Goal: Contribute content: Contribute content

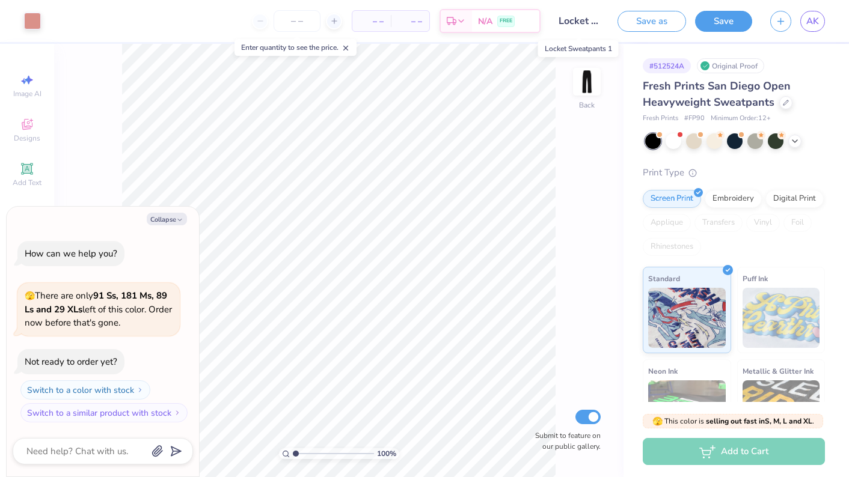
click at [585, 22] on input "Locket Sweatpants 1" at bounding box center [579, 21] width 59 height 24
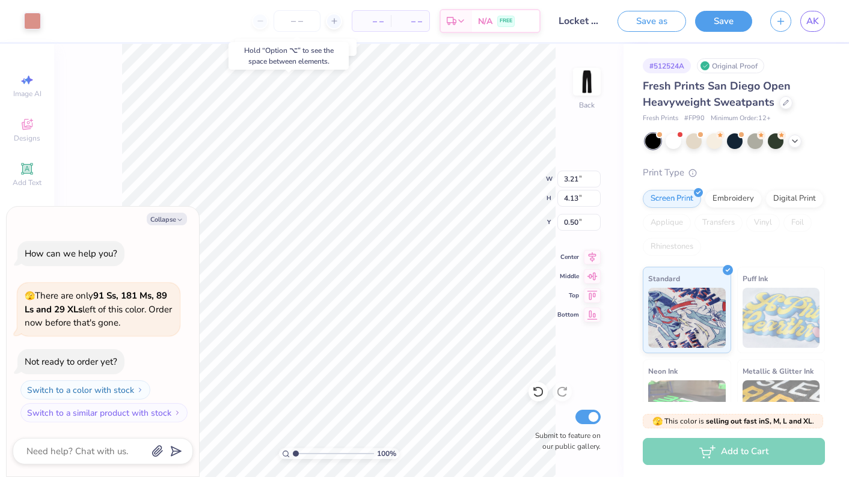
type textarea "x"
type input "3.48"
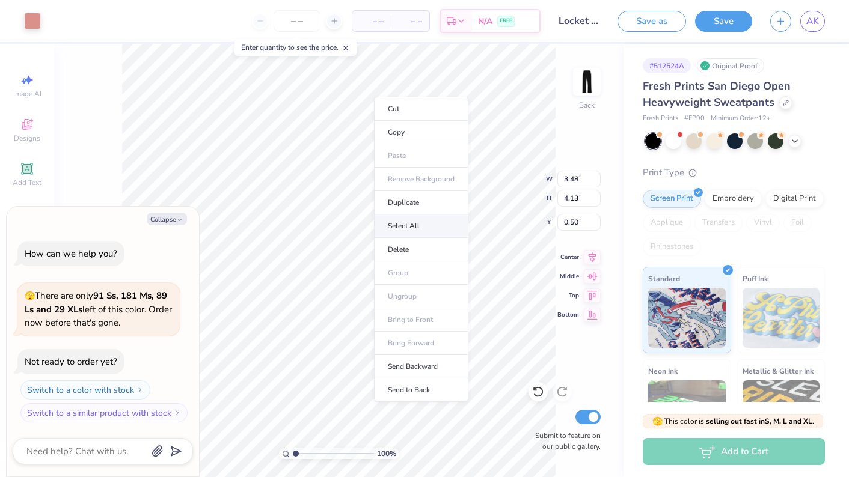
click at [403, 225] on li "Select All" at bounding box center [421, 226] width 94 height 23
type textarea "x"
type input "6.69"
click at [405, 274] on li "Group" at bounding box center [423, 275] width 94 height 23
type textarea "x"
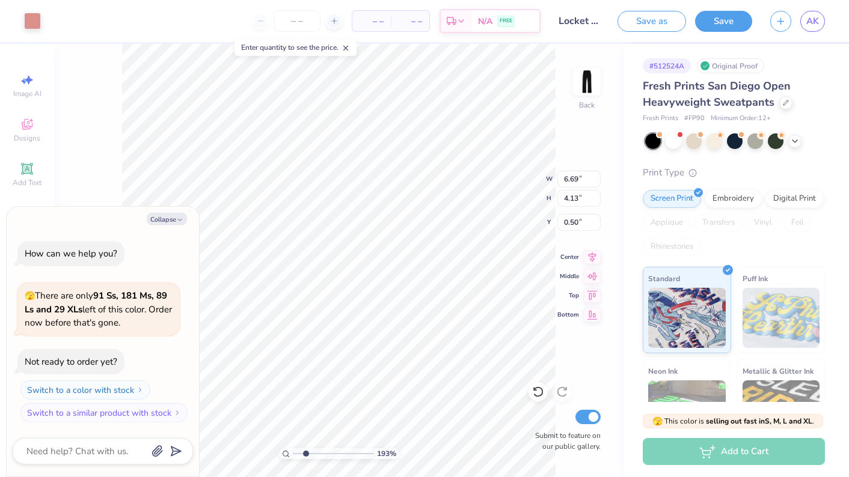
type input "2.23"
drag, startPoint x: 294, startPoint y: 455, endPoint x: 305, endPoint y: 455, distance: 11.4
click at [305, 455] on input "range" at bounding box center [333, 454] width 81 height 11
type textarea "x"
type input "1.66"
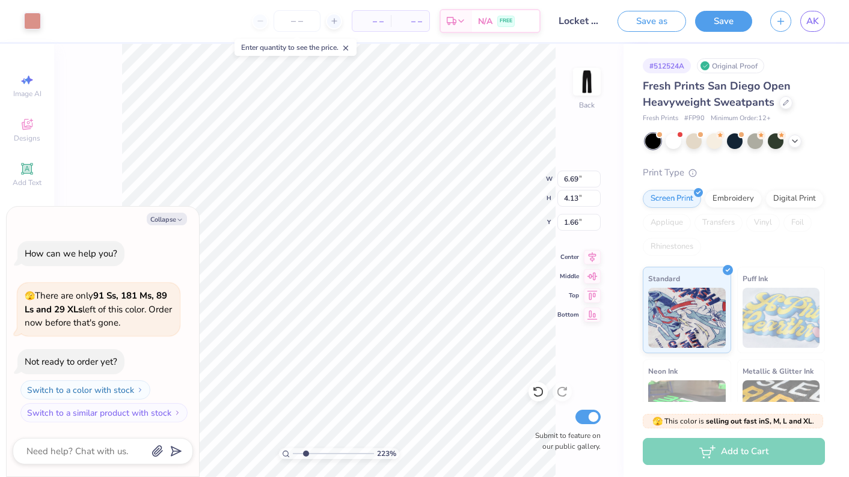
type textarea "x"
drag, startPoint x: 304, startPoint y: 454, endPoint x: 284, endPoint y: 453, distance: 19.9
type input "1"
click at [284, 453] on div "100 %" at bounding box center [339, 454] width 120 height 11
click at [718, 25] on button "Save" at bounding box center [723, 19] width 57 height 21
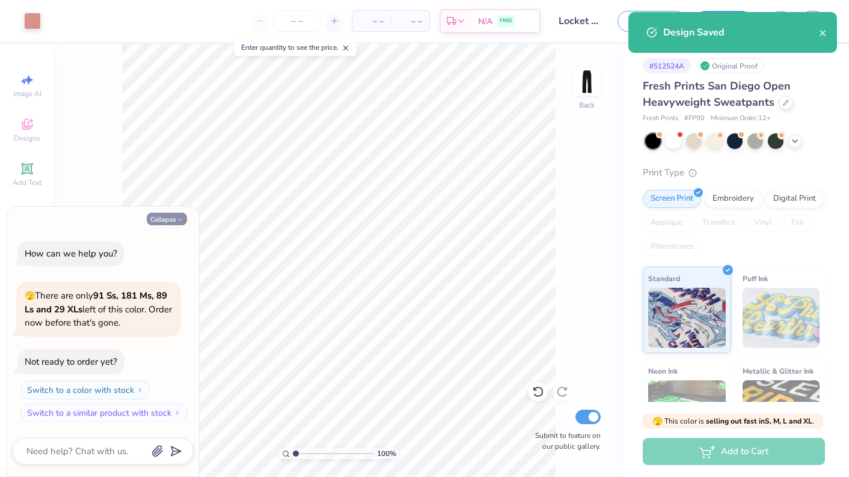
click at [157, 224] on body "Art colors – – Per Item – – Total Est. Delivery N/A FREE Design Title Locket Sw…" at bounding box center [424, 238] width 849 height 477
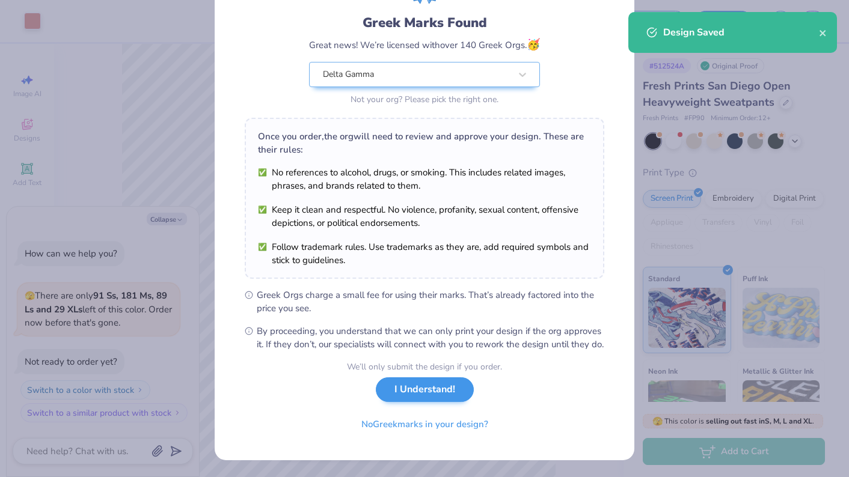
scroll to position [85, 0]
click at [412, 397] on button "I Understand!" at bounding box center [425, 390] width 98 height 25
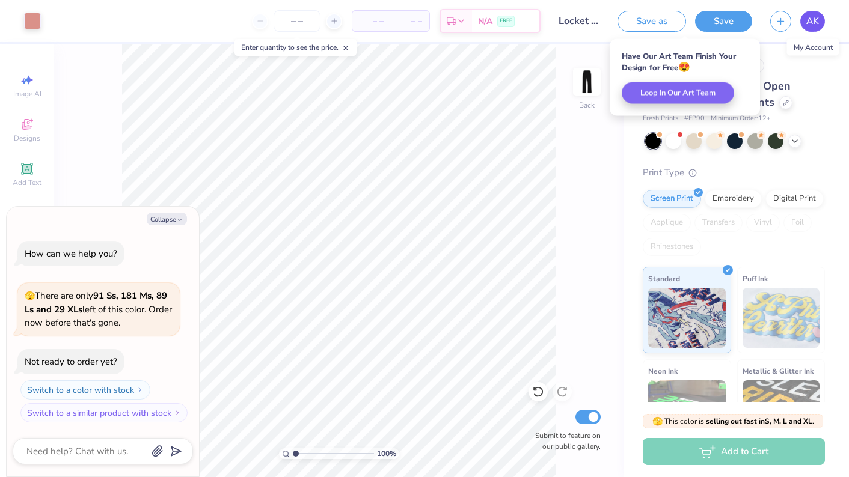
click at [813, 29] on link "AK" at bounding box center [812, 21] width 25 height 21
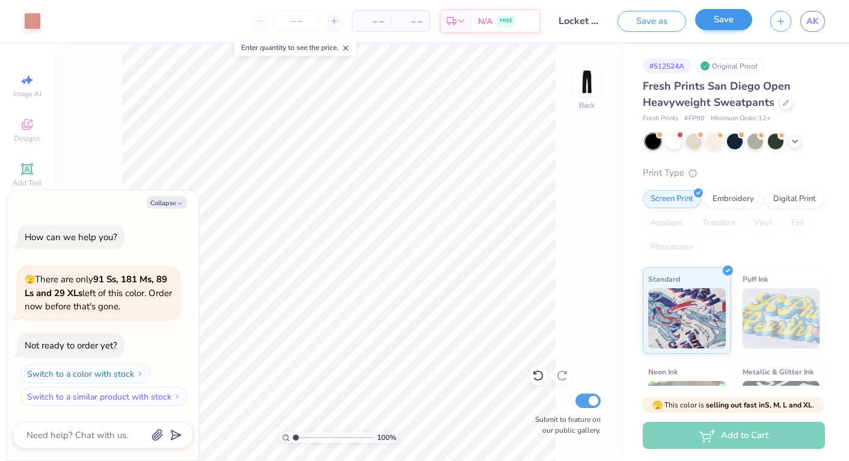
click at [728, 23] on button "Save" at bounding box center [723, 19] width 57 height 21
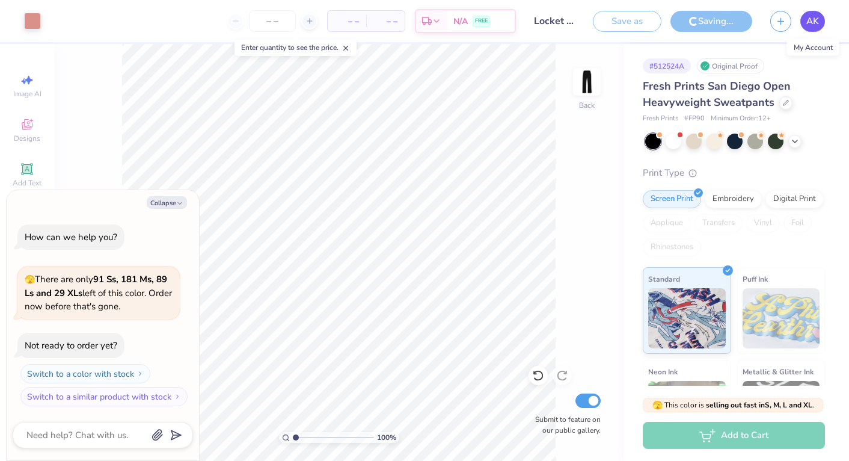
click at [817, 23] on span "AK" at bounding box center [812, 21] width 13 height 14
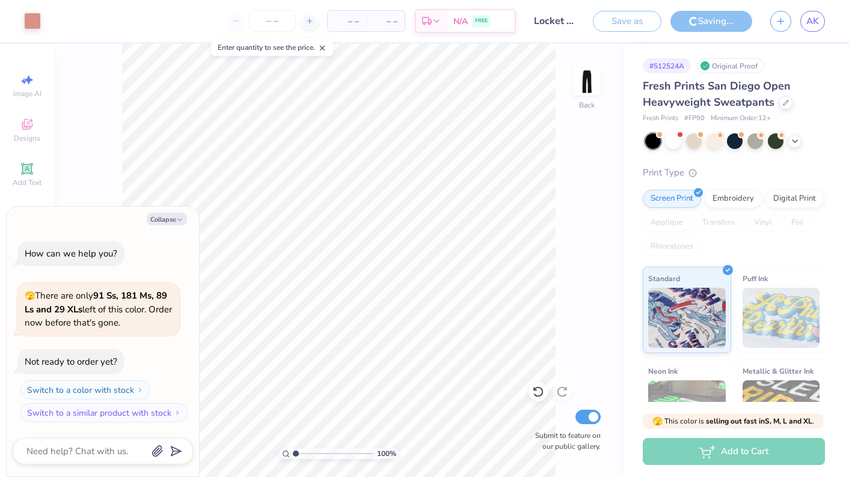
type textarea "x"
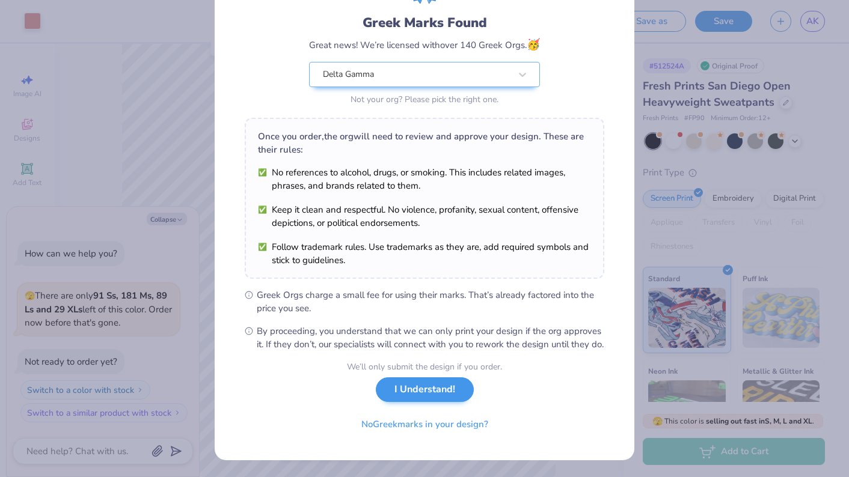
scroll to position [86, 0]
click at [424, 391] on button "I Understand!" at bounding box center [425, 390] width 98 height 25
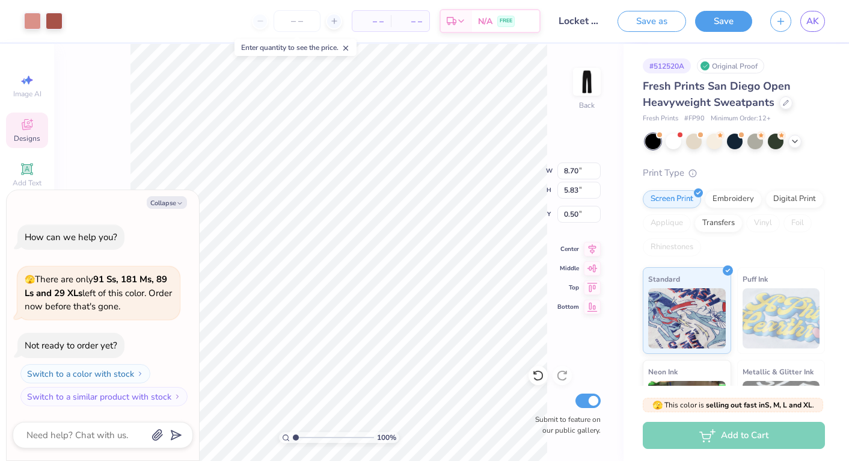
type textarea "x"
type input "2.83"
drag, startPoint x: 296, startPoint y: 437, endPoint x: 310, endPoint y: 438, distance: 14.5
click at [310, 438] on input "range" at bounding box center [333, 437] width 81 height 11
type textarea "x"
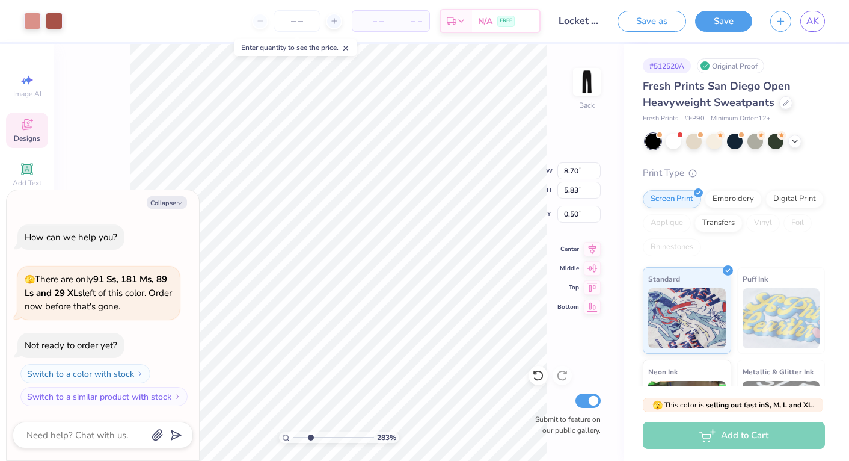
type input "1.01"
type textarea "x"
type input "7.53"
type input "5.05"
type input "1.79"
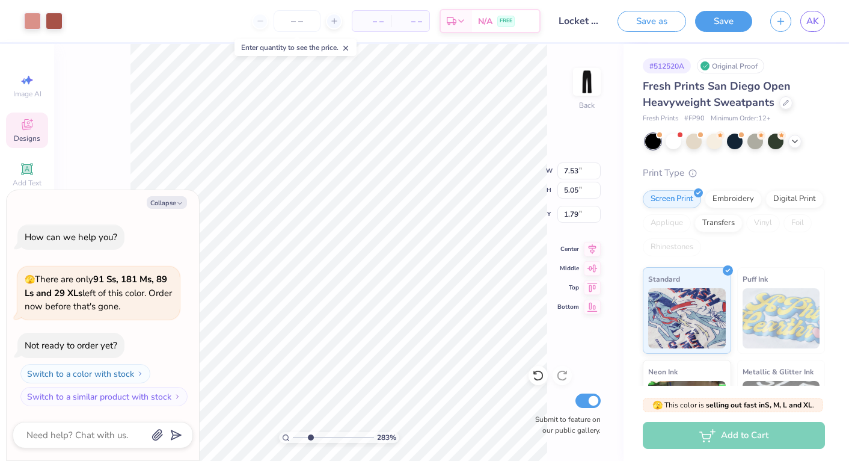
type textarea "x"
type input "1.82"
type textarea "x"
type input "1.50"
type textarea "x"
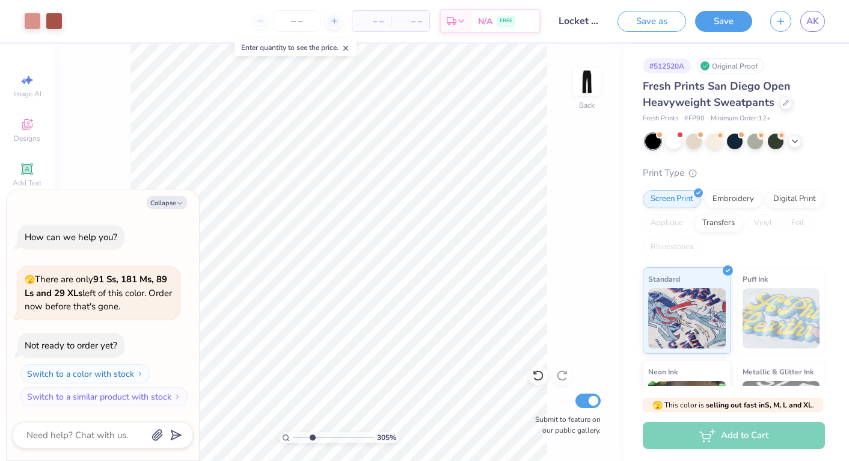
type input "2.97"
click at [311, 433] on input "range" at bounding box center [333, 437] width 81 height 11
type textarea "x"
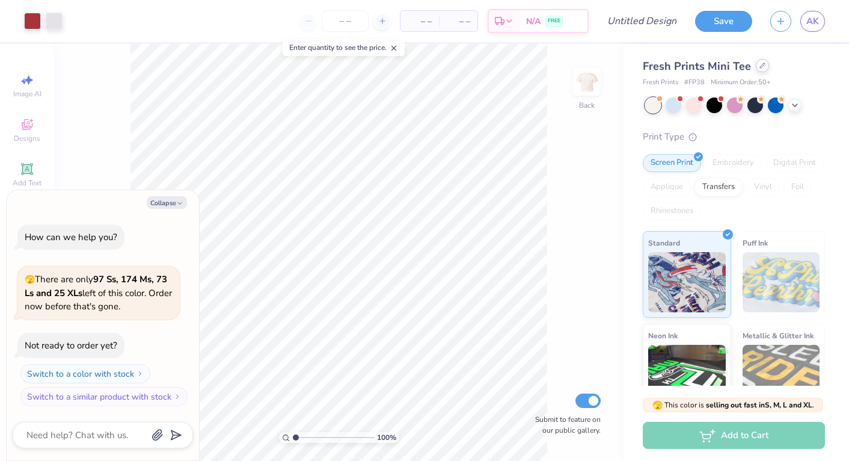
click at [760, 69] on div at bounding box center [762, 65] width 13 height 13
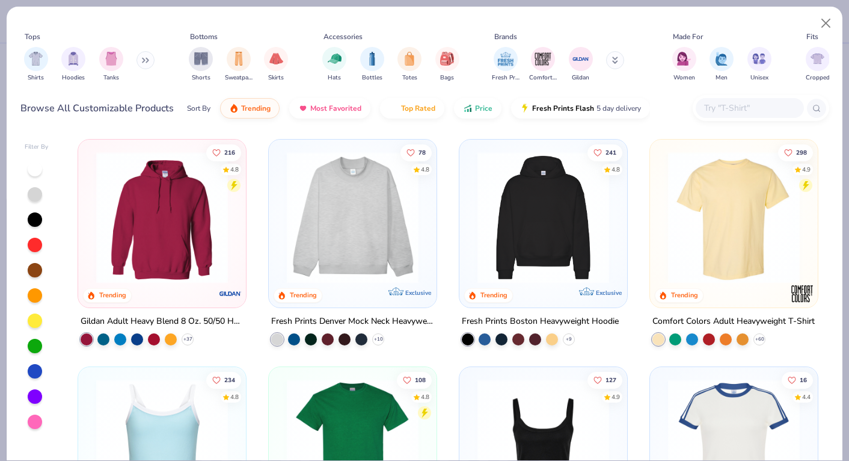
click at [326, 272] on img at bounding box center [353, 218] width 144 height 132
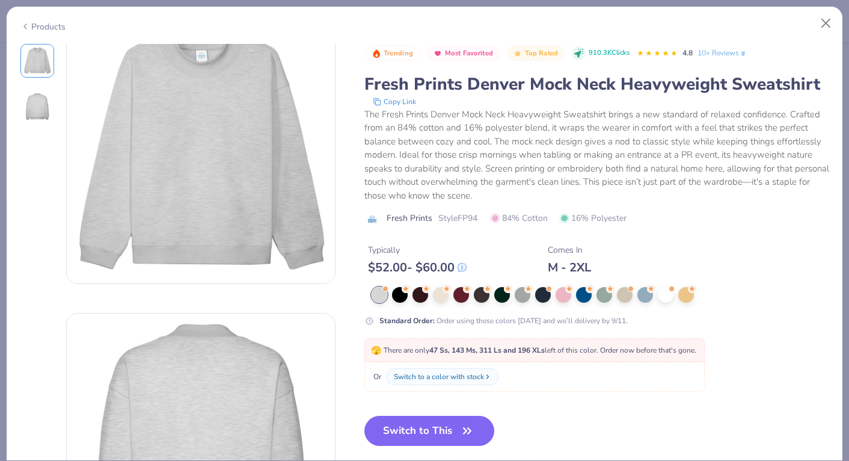
scroll to position [31, 0]
click at [443, 297] on div at bounding box center [441, 294] width 16 height 16
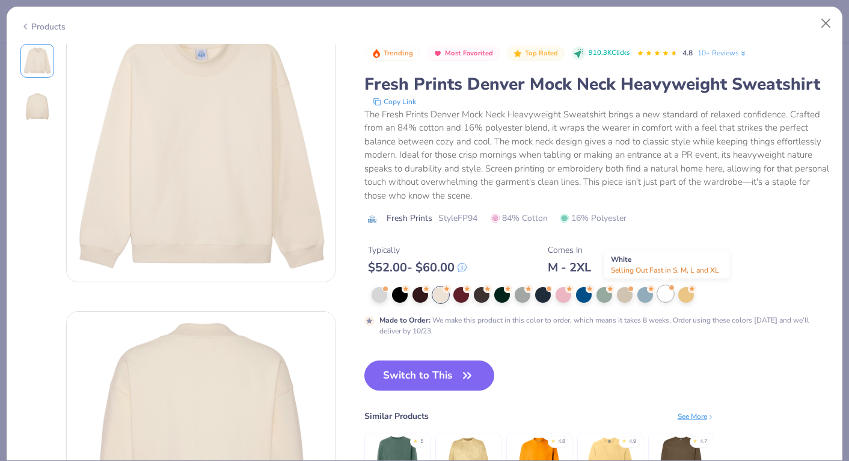
click at [658, 290] on div at bounding box center [666, 294] width 16 height 16
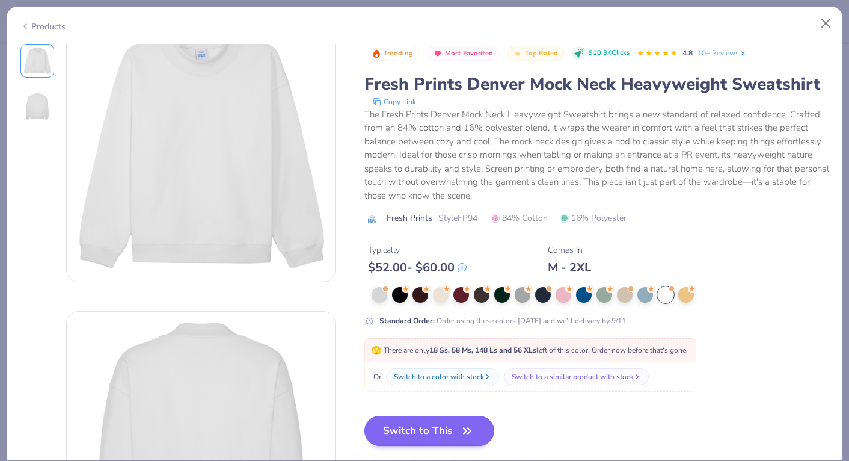
click at [423, 424] on button "Switch to This" at bounding box center [429, 430] width 130 height 30
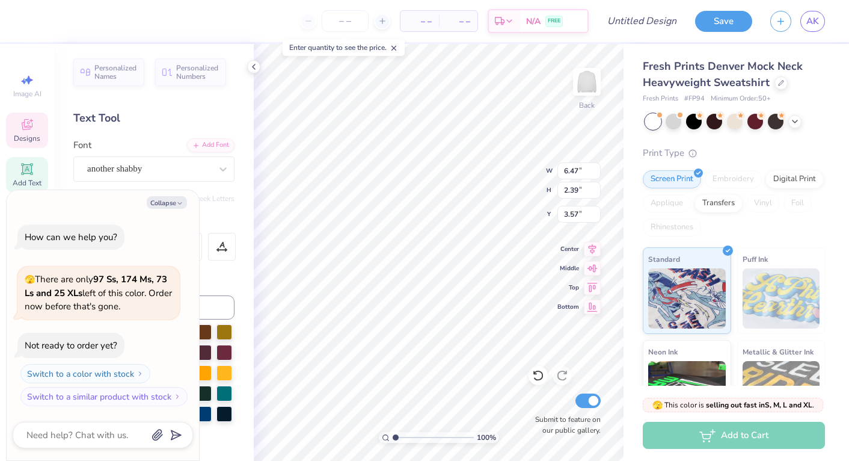
type textarea "x"
type textarea "Kayde"
type textarea "x"
type textarea "Kayd"
type textarea "x"
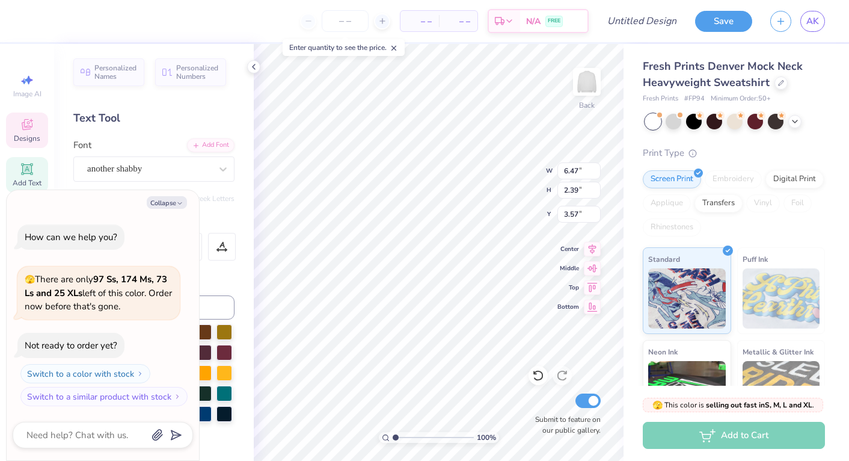
type textarea "[PERSON_NAME]"
type textarea "x"
type textarea "Ka"
type textarea "x"
type textarea "K"
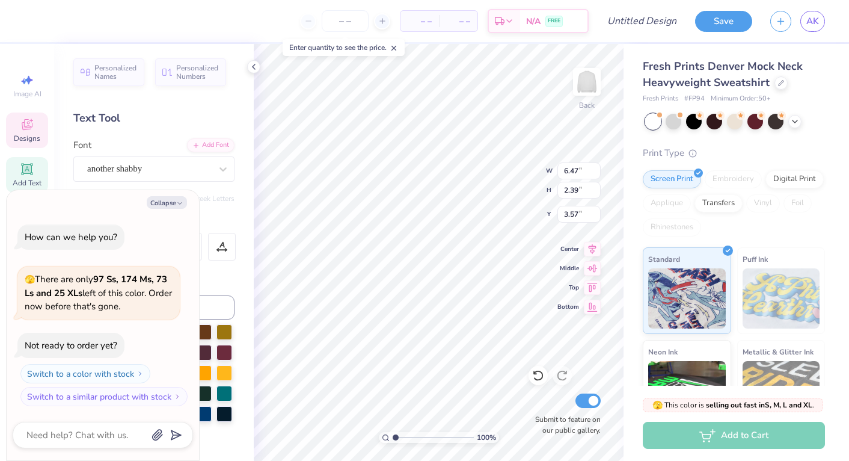
type textarea "x"
type textarea "D"
type textarea "x"
type textarea "De"
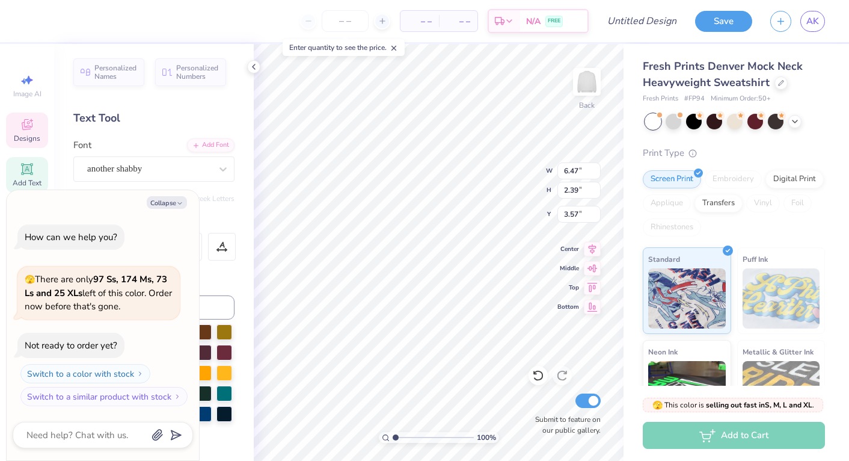
type textarea "x"
type textarea "[PERSON_NAME]"
type textarea "x"
type textarea "[PERSON_NAME]"
type textarea "x"
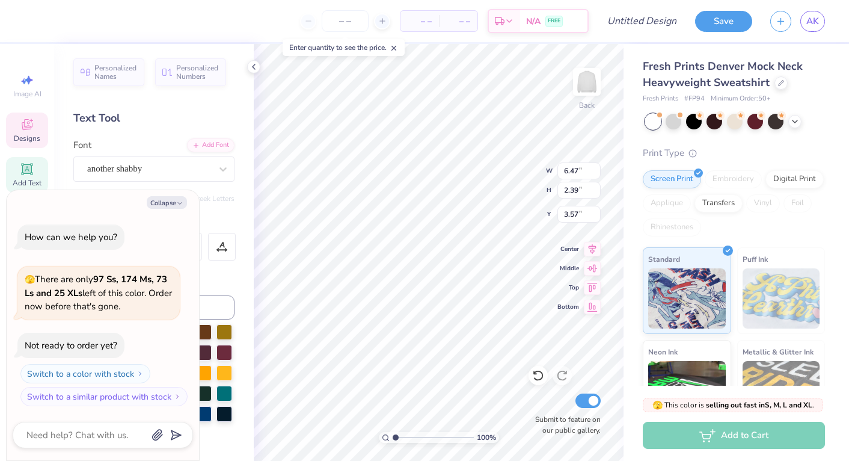
type textarea "Deege"
type textarea "x"
type textarea "Deegee"
type textarea "x"
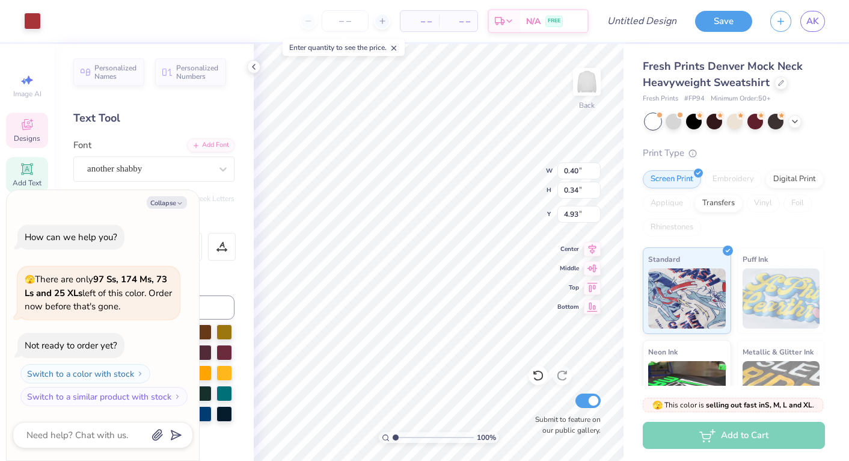
type input "1.14"
type input "0.31"
type input "5.21"
type textarea "x"
type input "0.75"
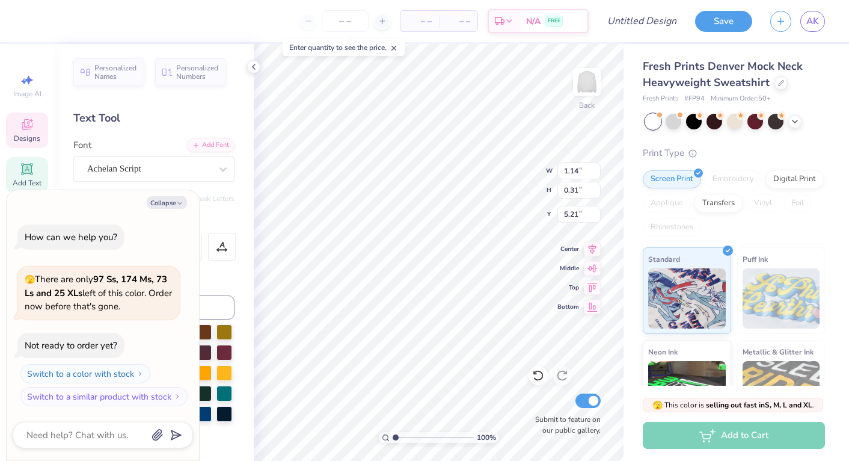
type input "0.26"
type input "5.55"
type textarea "x"
type input "2.53"
drag, startPoint x: 395, startPoint y: 438, endPoint x: 407, endPoint y: 438, distance: 12.0
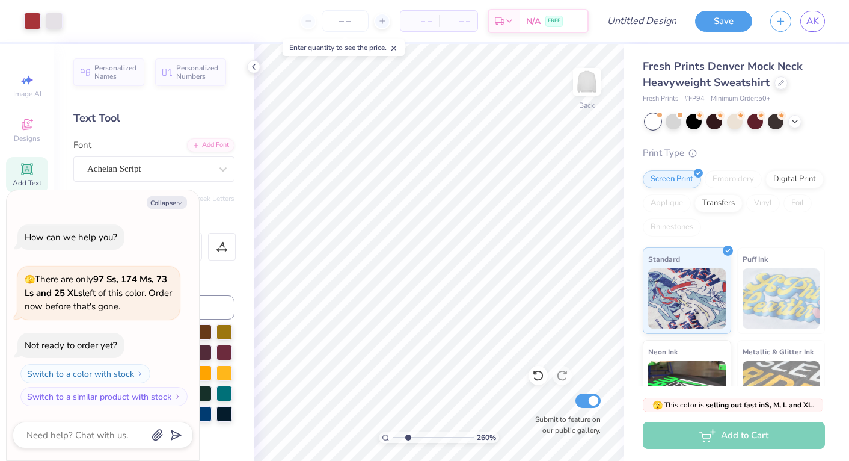
click at [408, 438] on input "range" at bounding box center [433, 437] width 81 height 11
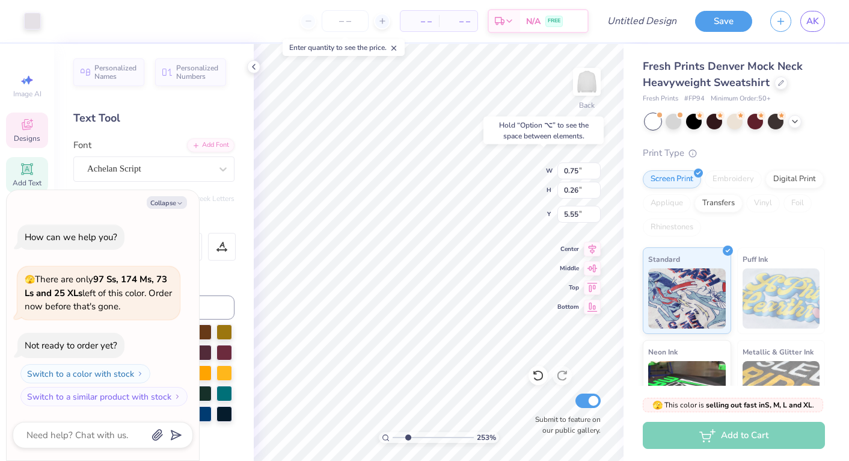
type textarea "x"
type input "5.52"
type textarea "x"
type textarea "189"
type textarea "x"
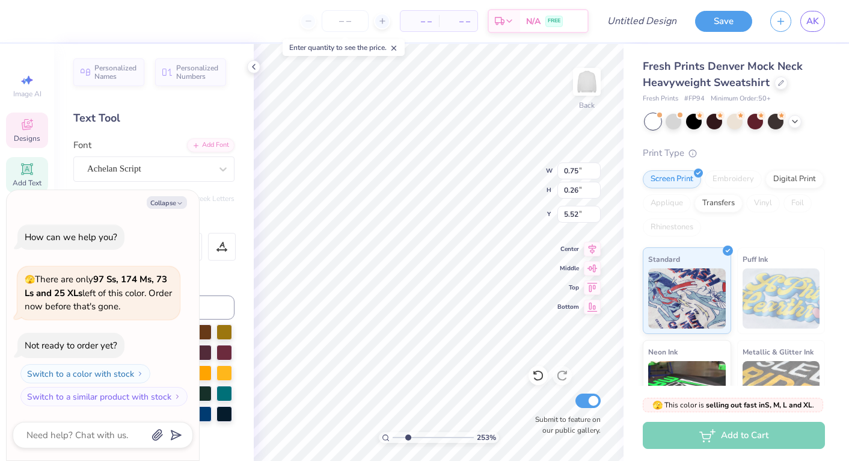
type textarea "18"
type textarea "x"
type textarea "187"
type textarea "x"
type textarea "1873"
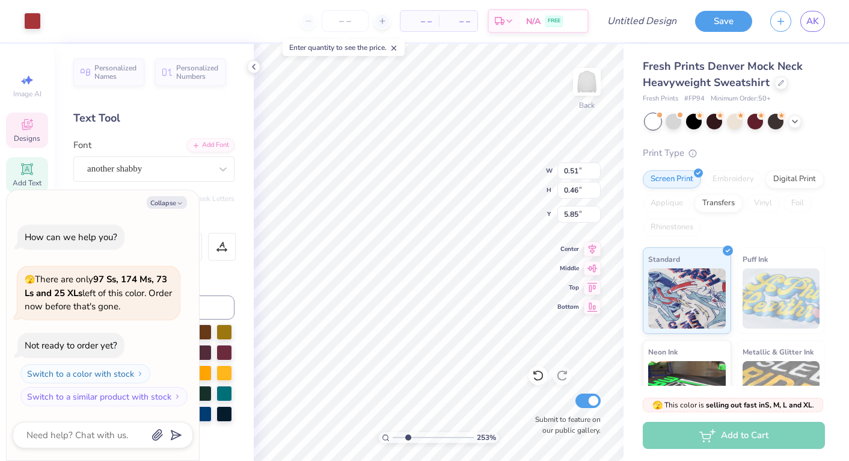
type textarea "x"
type input "5.74"
type input "2.01"
type input "3.78"
type textarea "x"
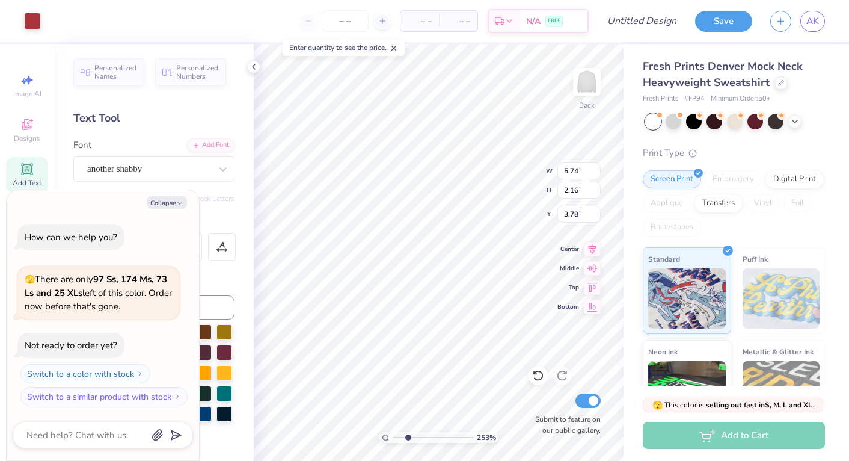
type input "4.91"
type textarea "x"
type input "0.51"
type input "0.45"
type input "3.81"
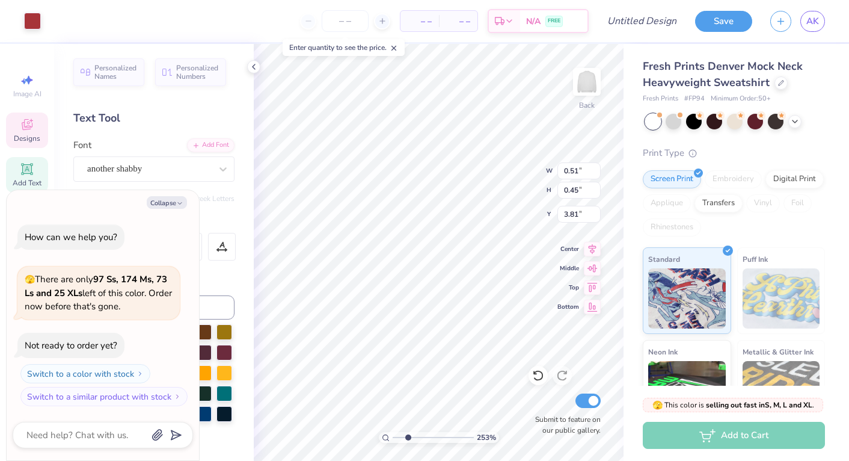
type textarea "x"
type input "3.49"
type textarea "x"
type input "5.74"
type input "2.01"
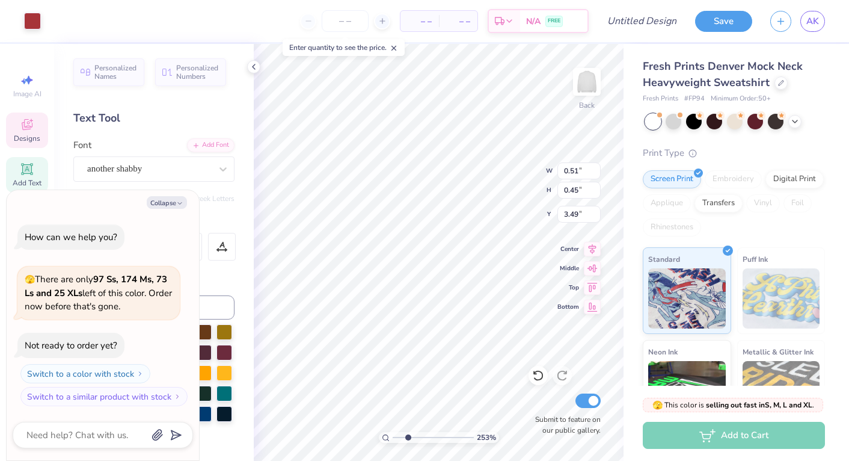
type input "4.91"
type textarea "x"
type input "3.78"
type textarea "x"
type input "3.94"
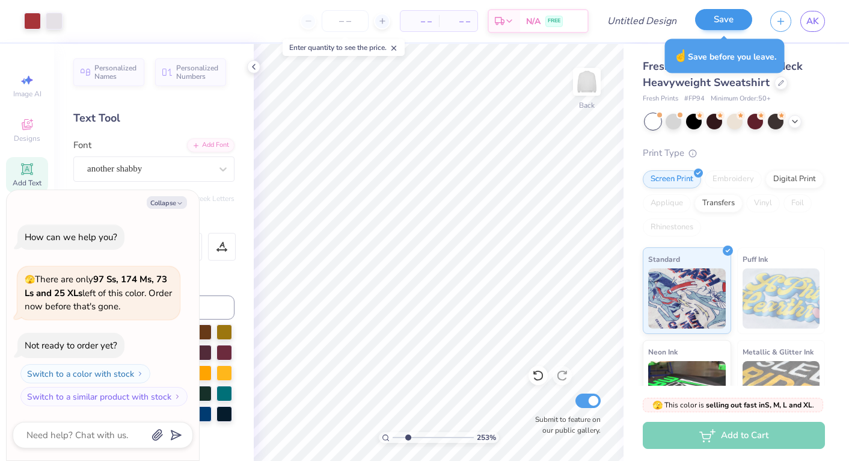
click at [713, 26] on button "Save" at bounding box center [723, 19] width 57 height 21
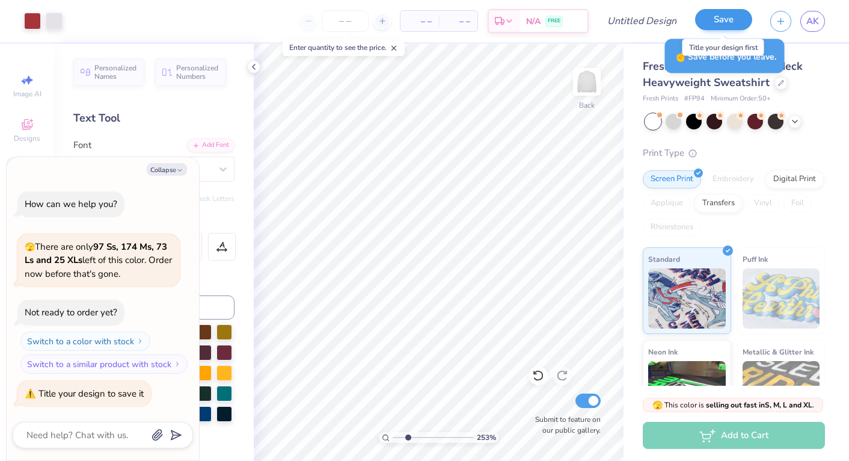
click at [734, 23] on button "Save" at bounding box center [723, 19] width 57 height 21
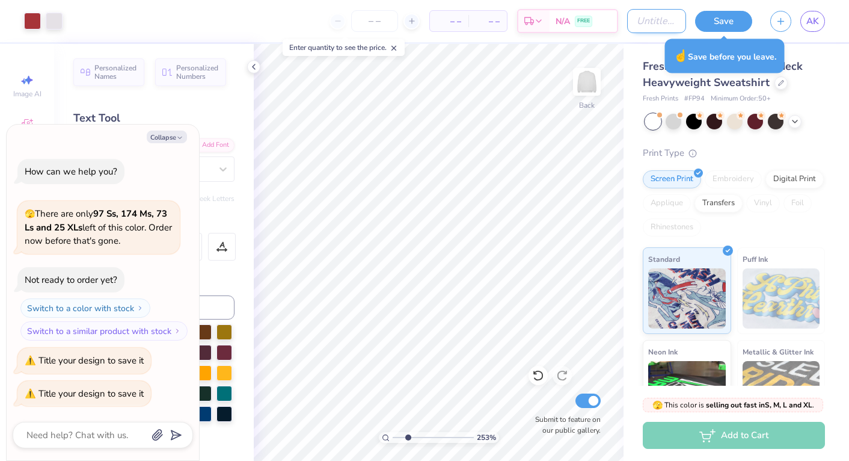
type textarea "x"
click at [658, 16] on input "Design Title" at bounding box center [656, 21] width 59 height 24
type input "P"
type textarea "x"
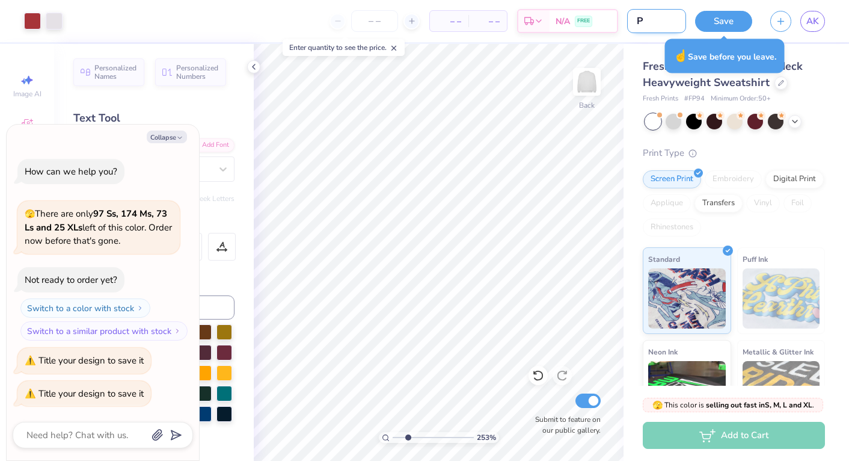
type input "Pa"
type textarea "x"
type input "Par"
type textarea "x"
type input "Park"
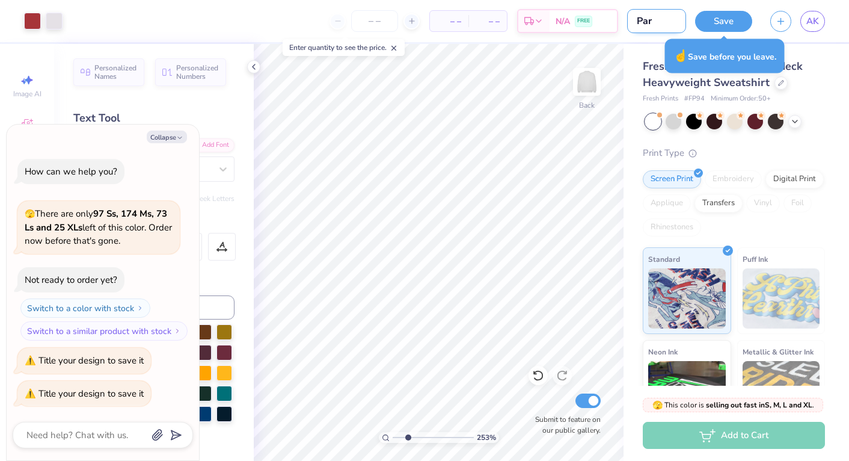
type textarea "x"
type input "[PERSON_NAME]"
type textarea "x"
type input "[PERSON_NAME]"
type textarea "x"
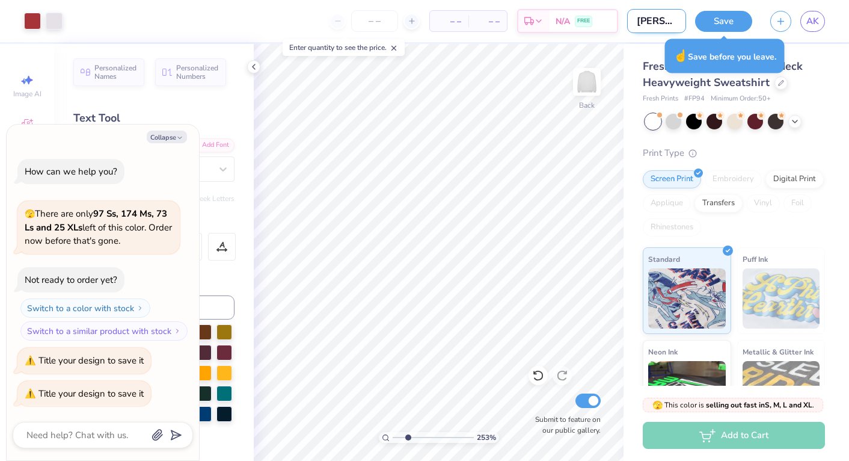
type input "[PERSON_NAME] C"
type textarea "x"
type input "[PERSON_NAME]"
type textarea "x"
type input "[PERSON_NAME] Cre"
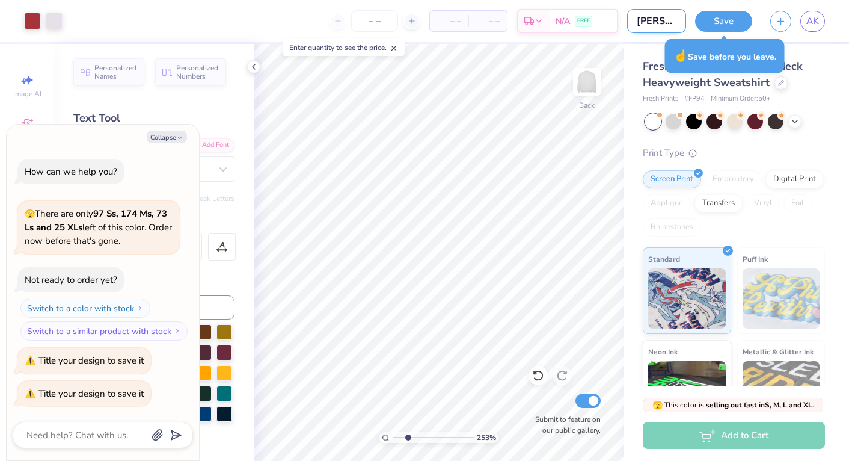
type textarea "x"
type input "[PERSON_NAME] Crew"
type textarea "x"
type input "[PERSON_NAME] Crewn"
type textarea "x"
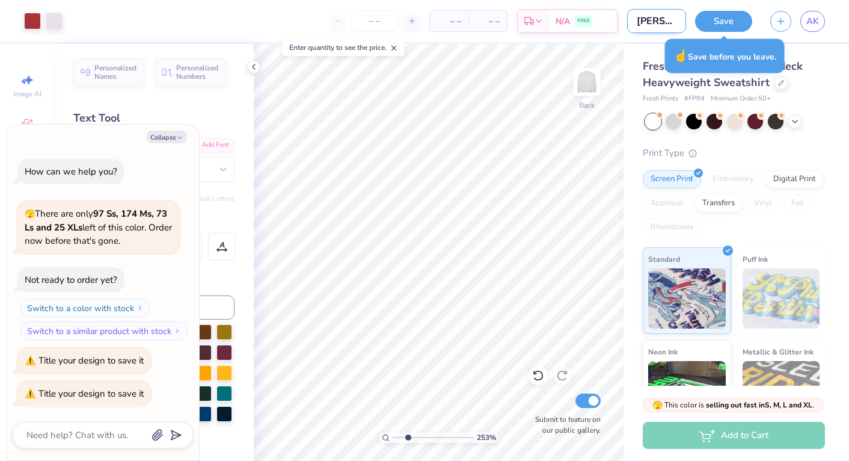
type input "[PERSON_NAME] Crewne"
type textarea "x"
type input "[PERSON_NAME] Crewnec"
type textarea "x"
type input "[PERSON_NAME] Crewneck"
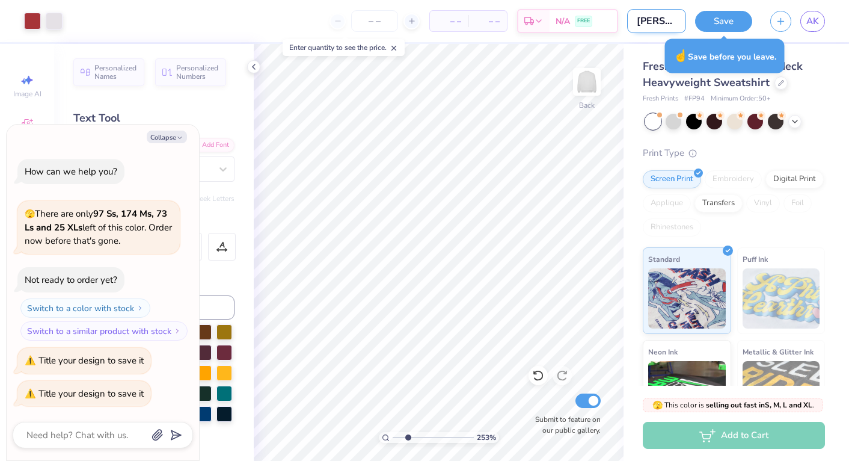
type textarea "x"
type input "[PERSON_NAME] Crewneck"
click at [734, 17] on button "Save" at bounding box center [723, 19] width 57 height 21
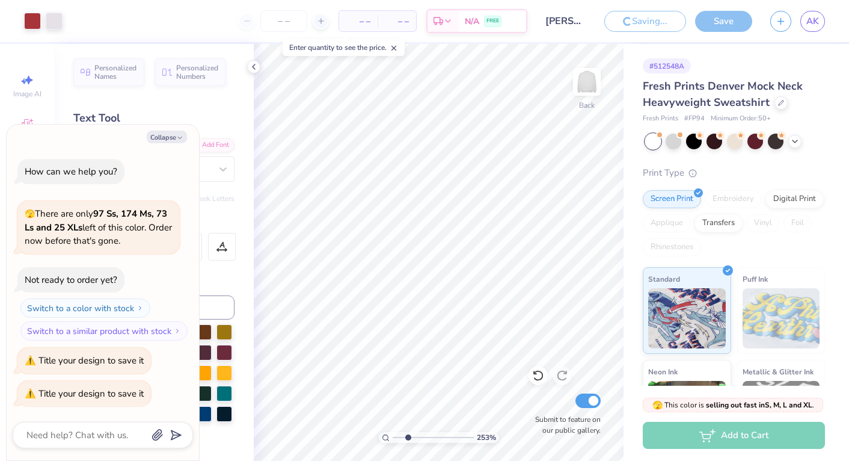
type textarea "x"
